Goal: Task Accomplishment & Management: Use online tool/utility

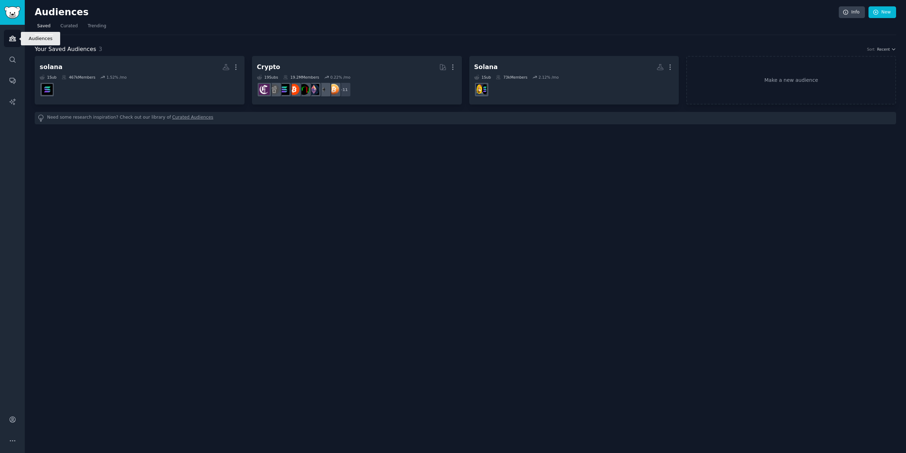
click at [18, 32] on link "Audiences" at bounding box center [12, 38] width 17 height 17
click at [742, 74] on link "Make a new audience" at bounding box center [792, 80] width 210 height 49
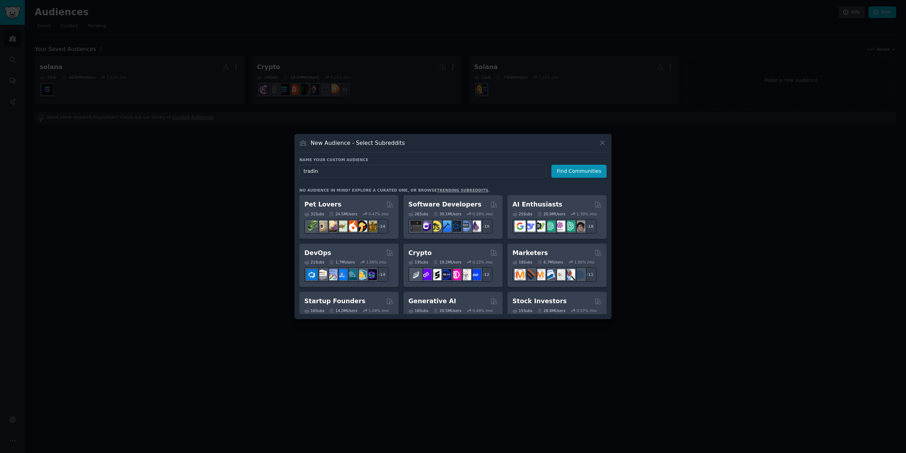
type input "trading"
click button "Find Communities" at bounding box center [579, 171] width 55 height 13
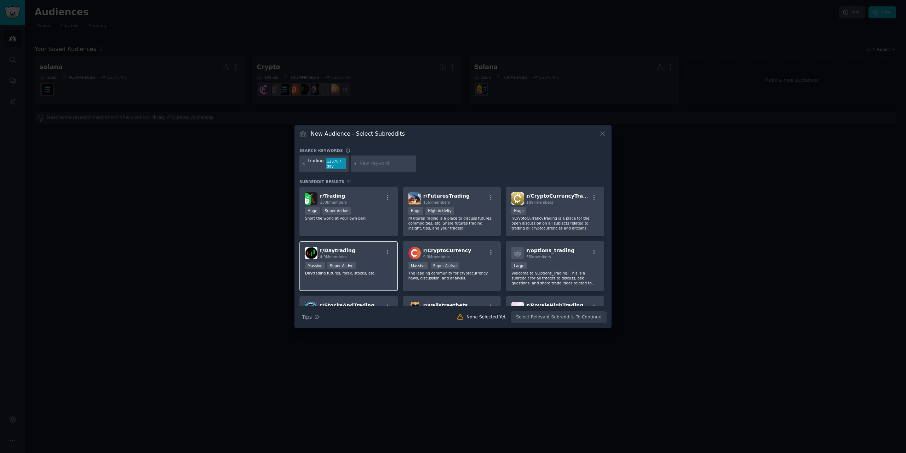
click at [371, 267] on div "Massive Super Active" at bounding box center [348, 266] width 87 height 9
click at [491, 262] on div ">= 95th percentile for submissions / day Massive Super Active" at bounding box center [452, 266] width 87 height 9
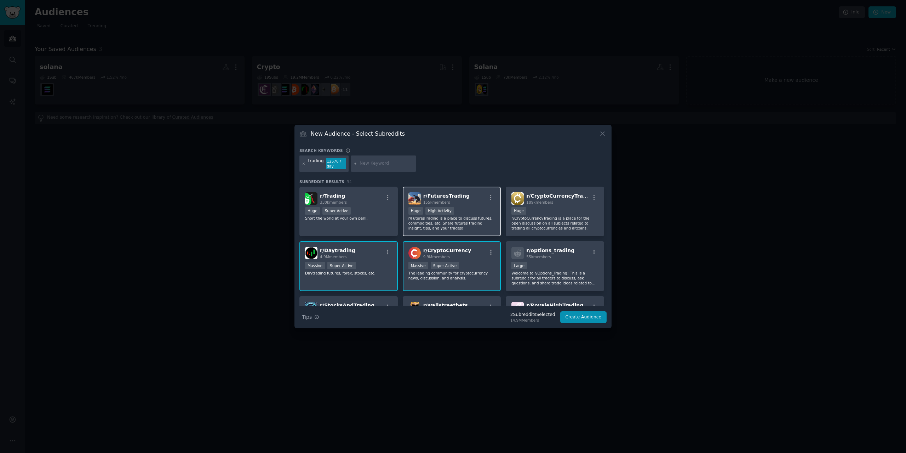
click at [467, 204] on div "r/ FuturesTrading 155k members" at bounding box center [452, 198] width 87 height 12
click at [363, 226] on div "r/ Trading 330k members >= 95th percentile for submissions / day Huge Super Act…" at bounding box center [349, 212] width 98 height 50
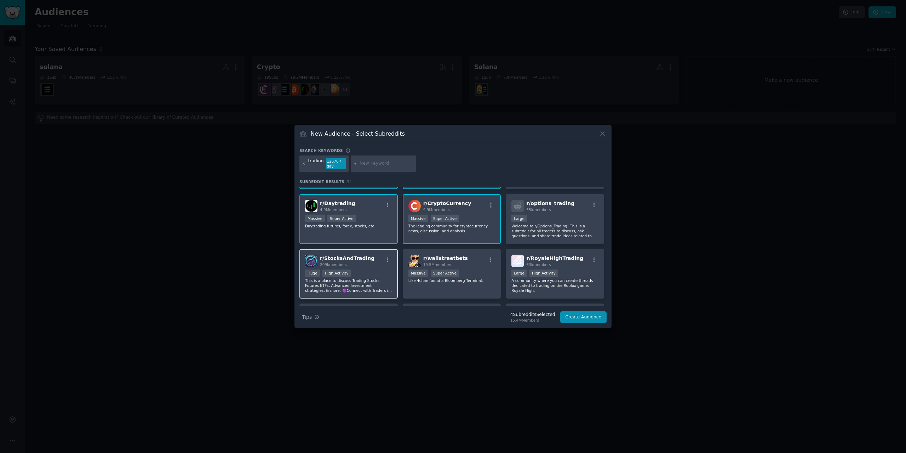
click at [371, 264] on div "r/ StocksAndTrading 209k members" at bounding box center [348, 261] width 87 height 12
click at [482, 268] on div "r/ wallstreetbets 19.5M members >= 95th percentile for submissions / day Massiv…" at bounding box center [452, 274] width 98 height 50
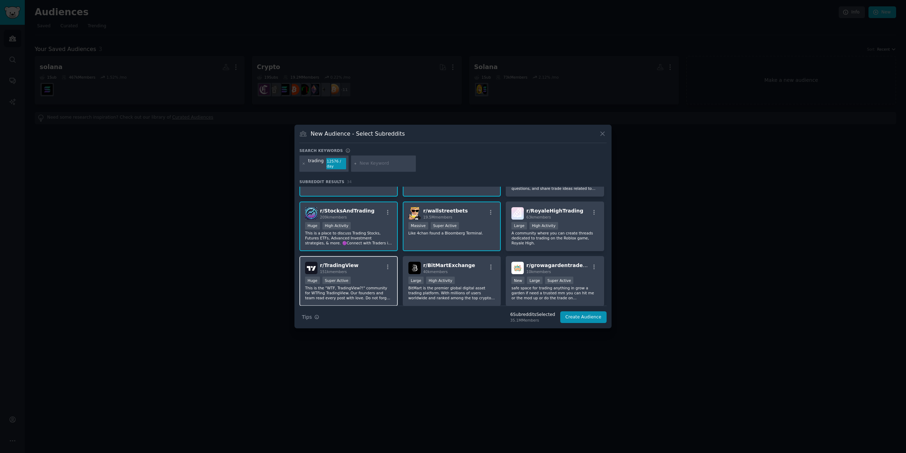
click at [379, 279] on div "Huge Super Active" at bounding box center [348, 281] width 87 height 9
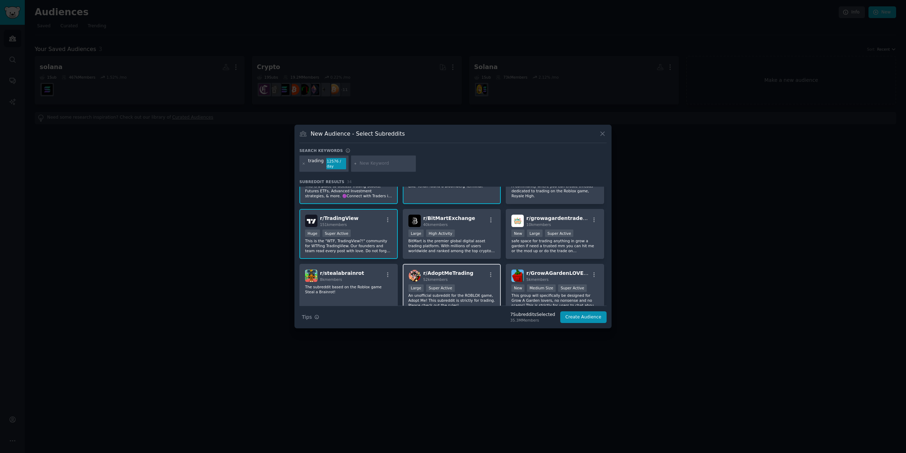
scroll to position [189, 0]
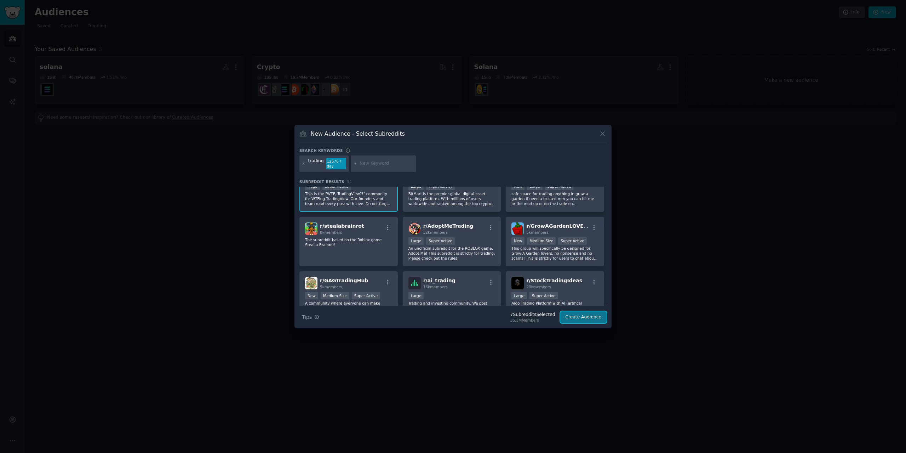
click at [579, 318] on button "Create Audience" at bounding box center [583, 317] width 47 height 12
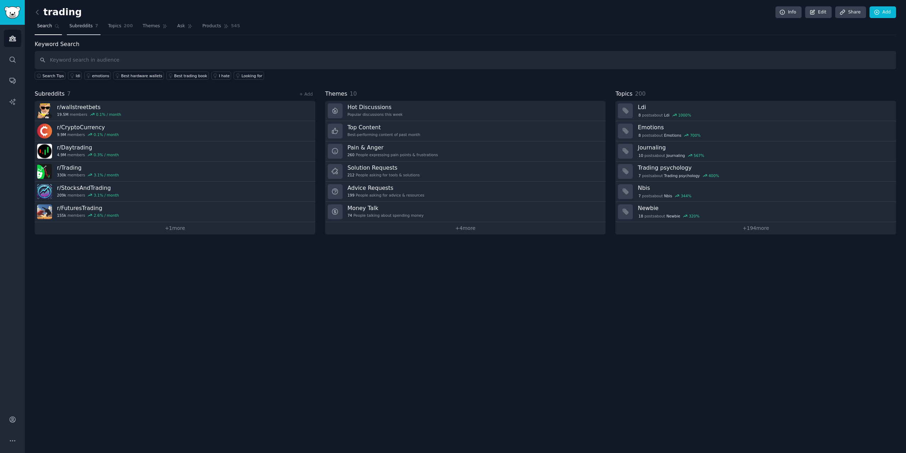
click at [80, 21] on link "Subreddits 7" at bounding box center [84, 28] width 34 height 15
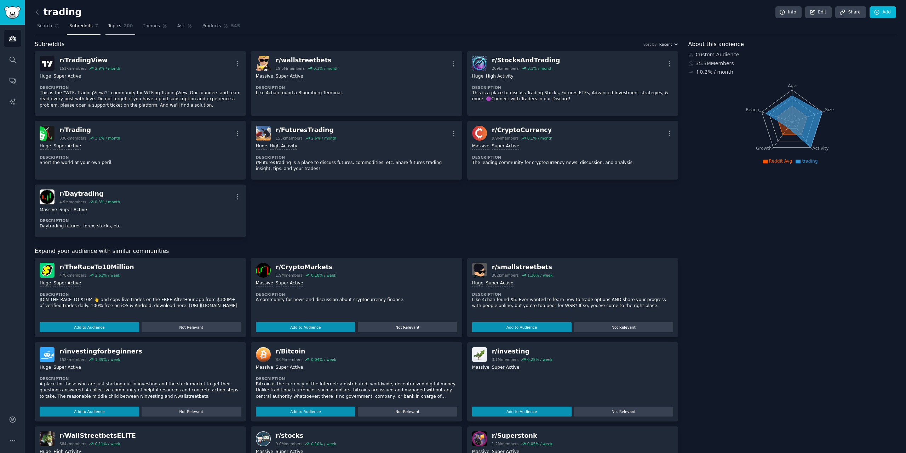
click at [111, 24] on span "Topics" at bounding box center [114, 26] width 13 height 6
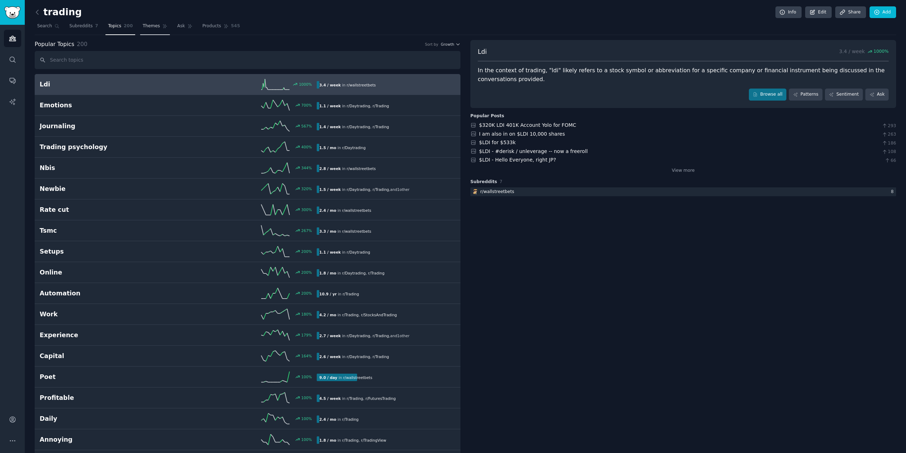
click at [143, 25] on span "Themes" at bounding box center [151, 26] width 17 height 6
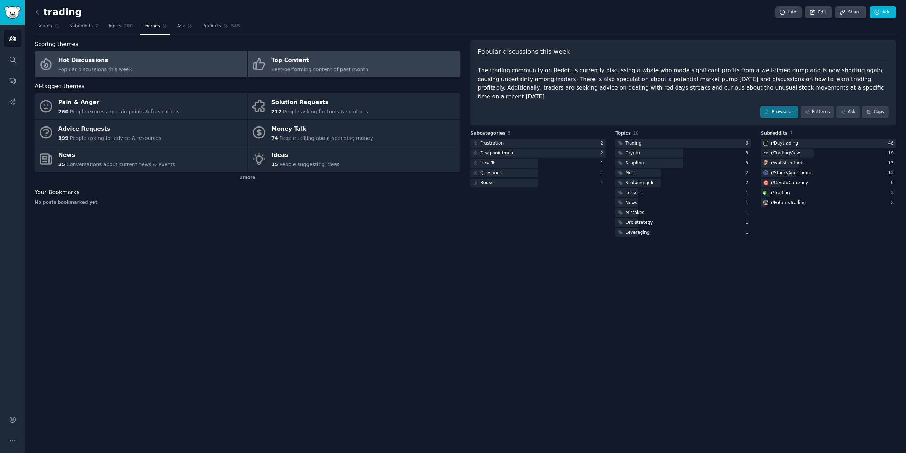
click at [288, 63] on div "Top Content" at bounding box center [320, 60] width 97 height 11
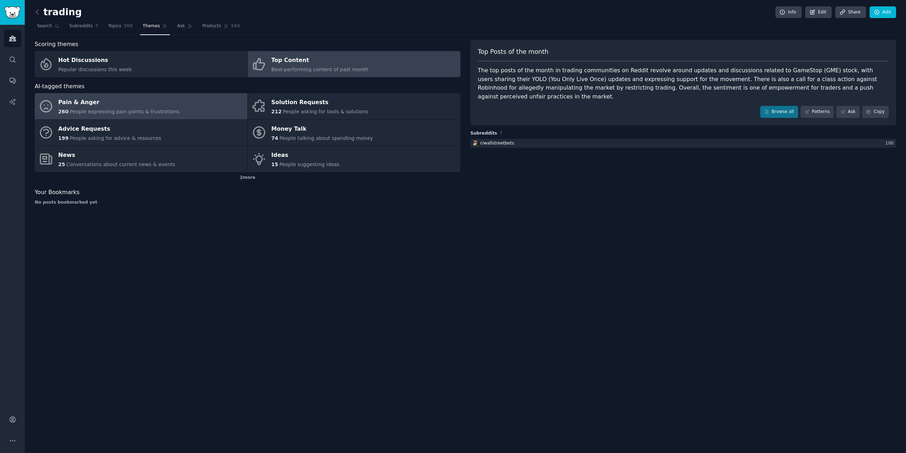
click at [186, 104] on link "Pain & Anger 260 People expressing pain points & frustrations" at bounding box center [141, 106] width 213 height 26
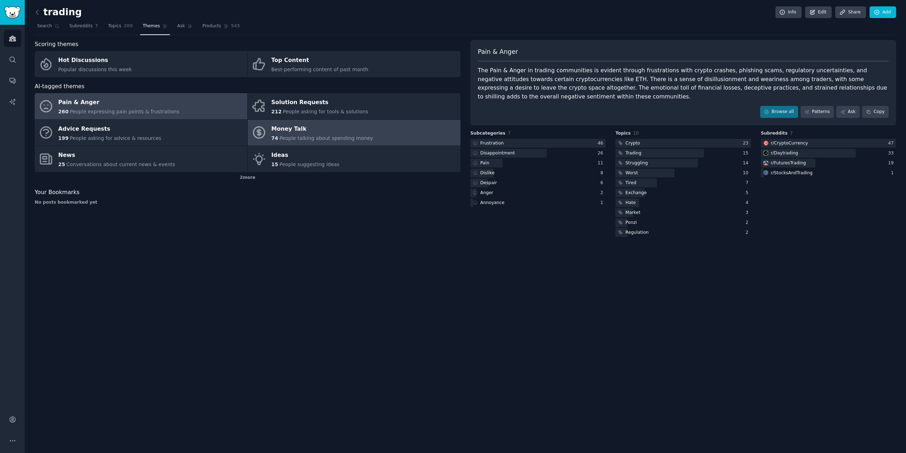
click at [359, 132] on div "Money Talk" at bounding box center [323, 128] width 102 height 11
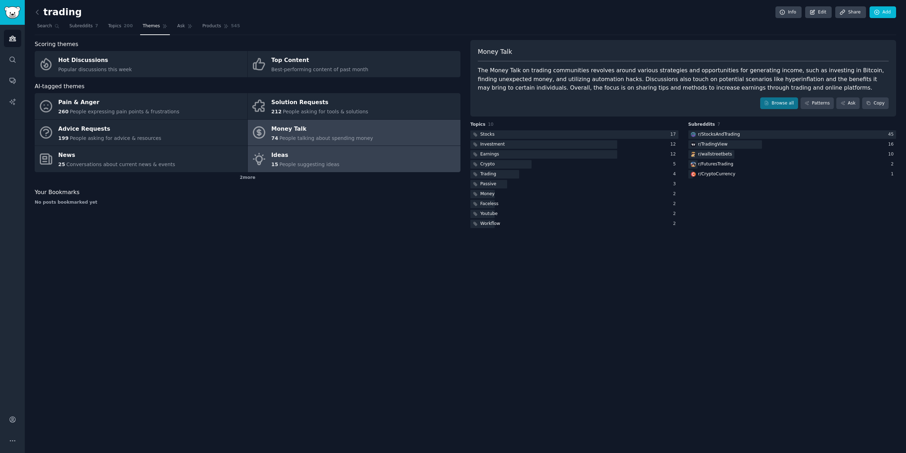
click at [333, 157] on link "Ideas 15 People suggesting ideas" at bounding box center [354, 159] width 213 height 26
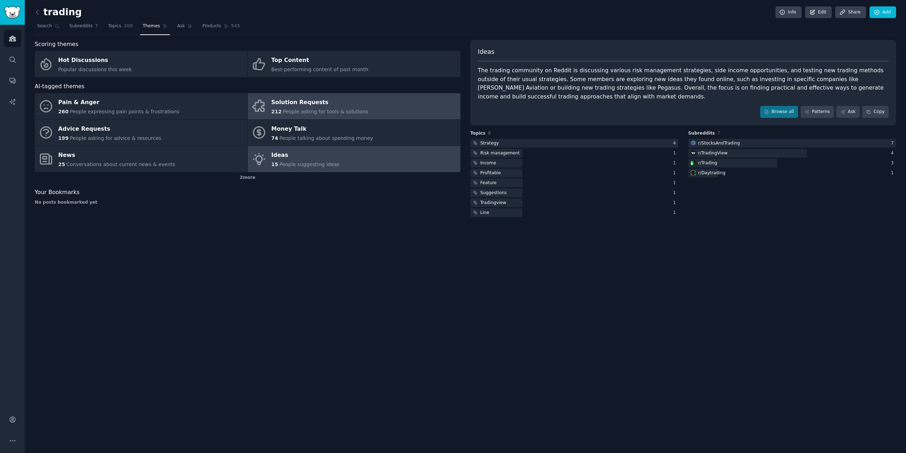
click at [345, 108] on div "212 People asking for tools & solutions" at bounding box center [320, 111] width 97 height 7
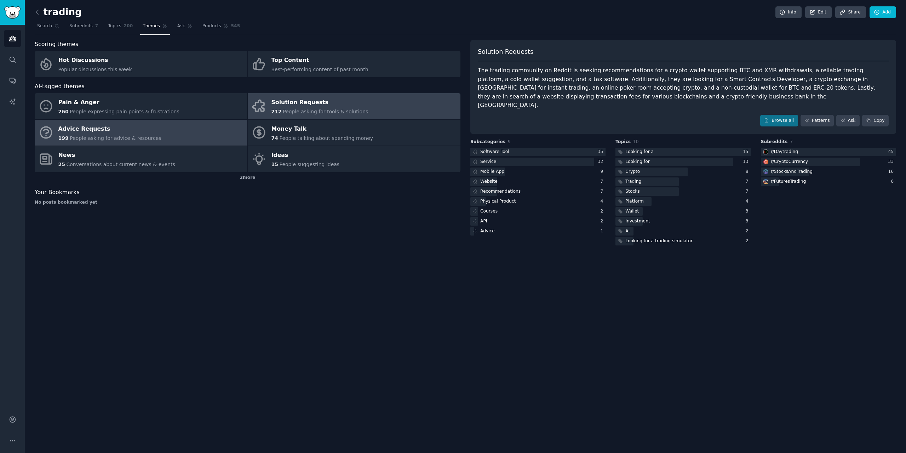
click at [141, 137] on span "People asking for advice & resources" at bounding box center [115, 138] width 91 height 6
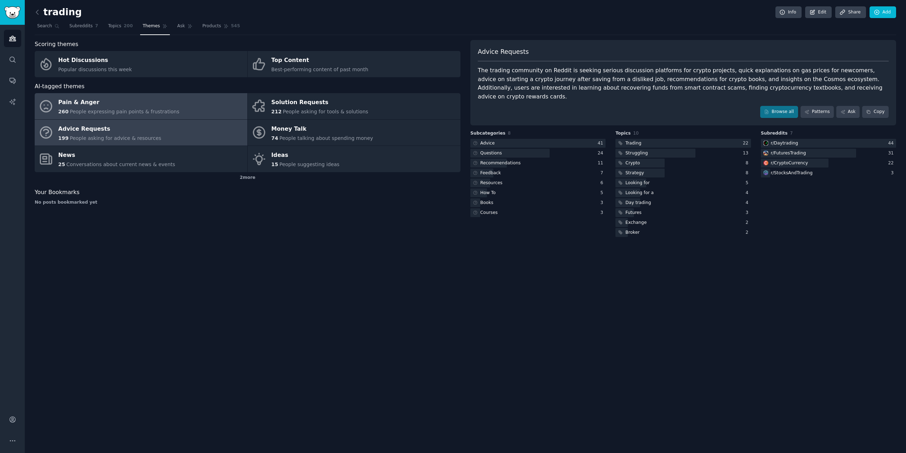
click at [161, 105] on div "Pain & Anger" at bounding box center [118, 102] width 121 height 11
